Goal: Find specific fact: Find specific fact

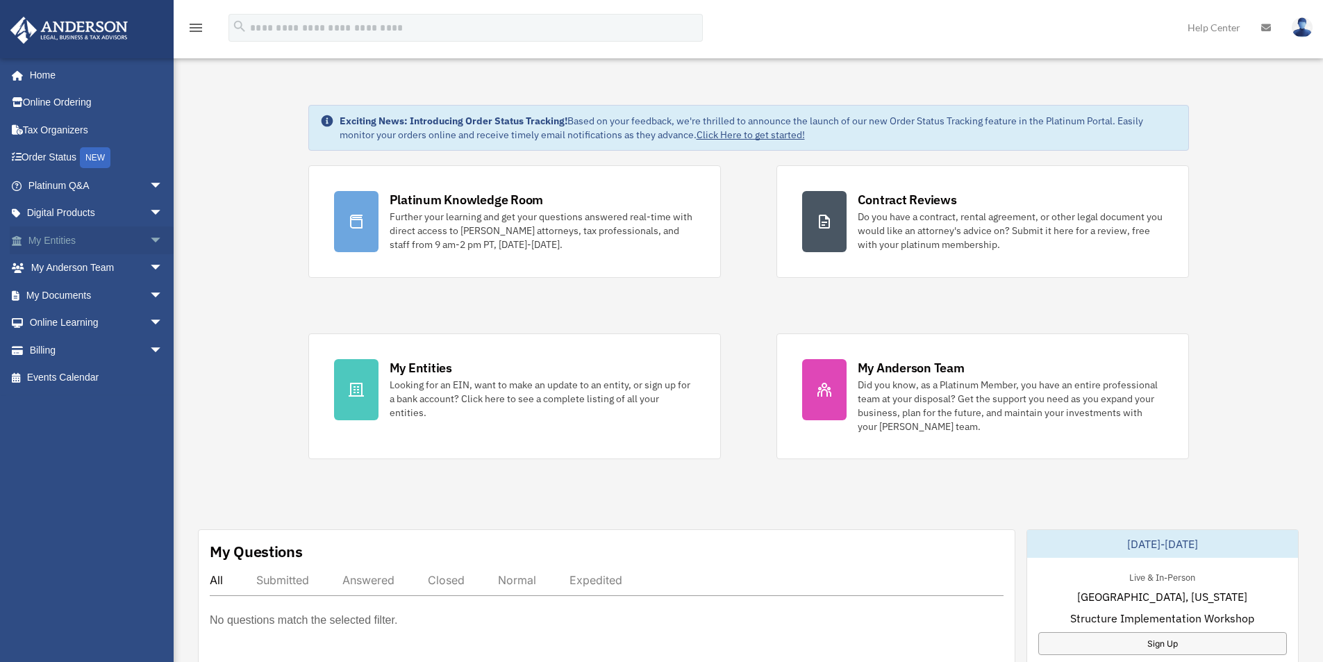
click at [91, 239] on link "My Entities arrow_drop_down" at bounding box center [97, 240] width 174 height 28
click at [131, 241] on link "My Entities arrow_drop_down" at bounding box center [97, 240] width 174 height 28
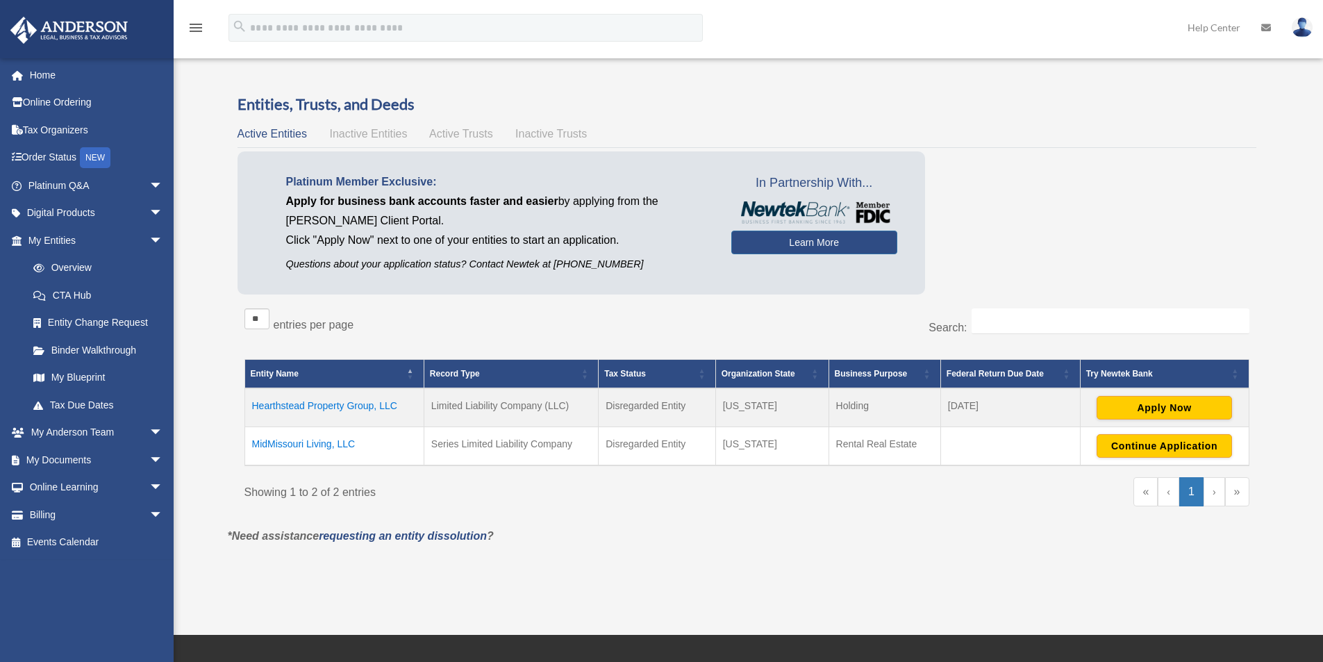
click at [311, 444] on td "MidMissouri Living, LLC" at bounding box center [334, 446] width 179 height 39
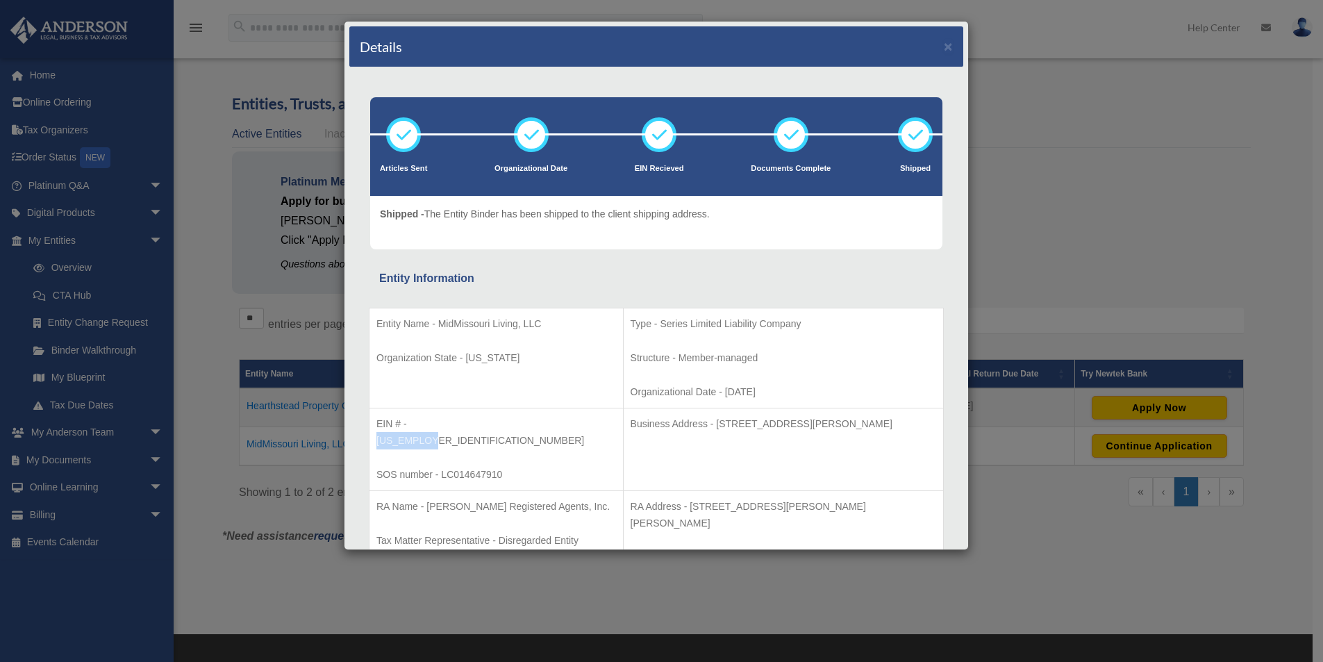
drag, startPoint x: 466, startPoint y: 422, endPoint x: 412, endPoint y: 421, distance: 54.2
click at [412, 421] on p "EIN # - 39-3216254" at bounding box center [497, 432] width 240 height 34
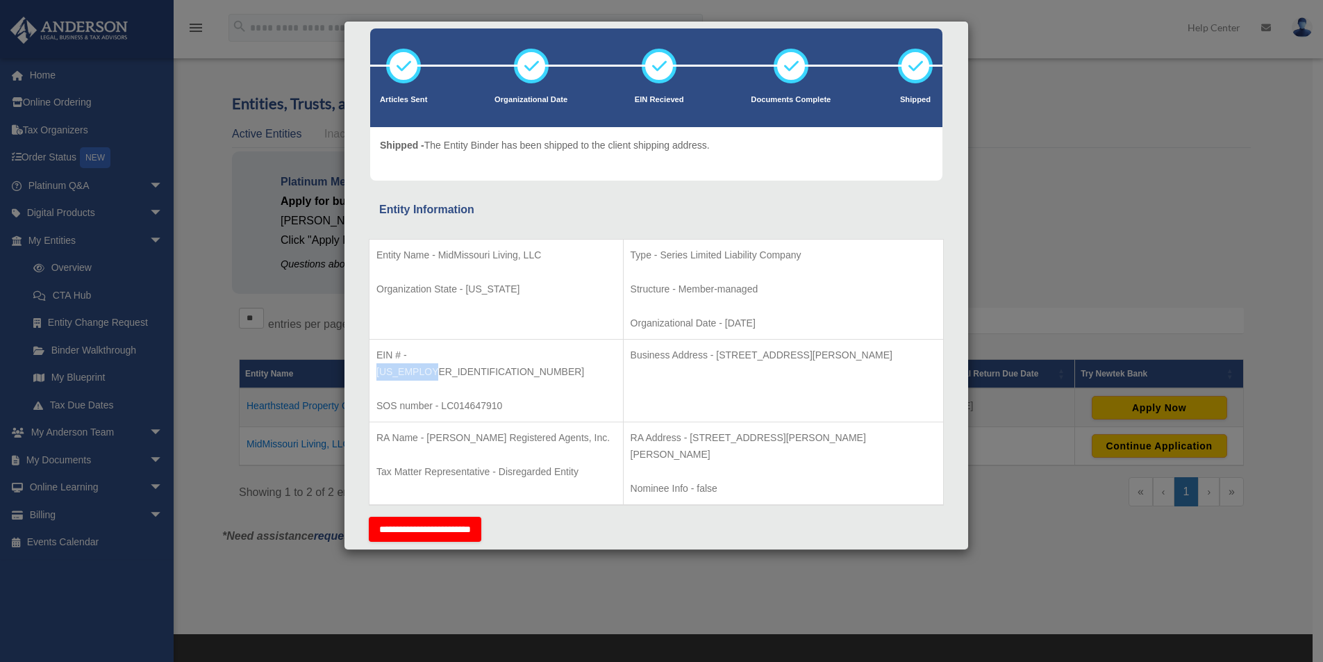
scroll to position [69, 0]
copy p "39-3216254"
